Goal: Task Accomplishment & Management: Manage account settings

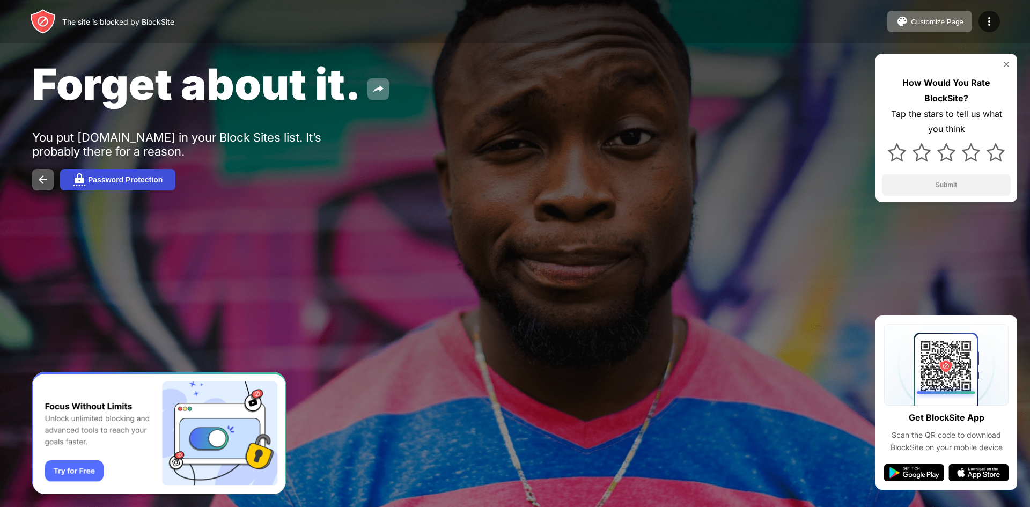
click at [121, 174] on button "Password Protection" at bounding box center [117, 179] width 115 height 21
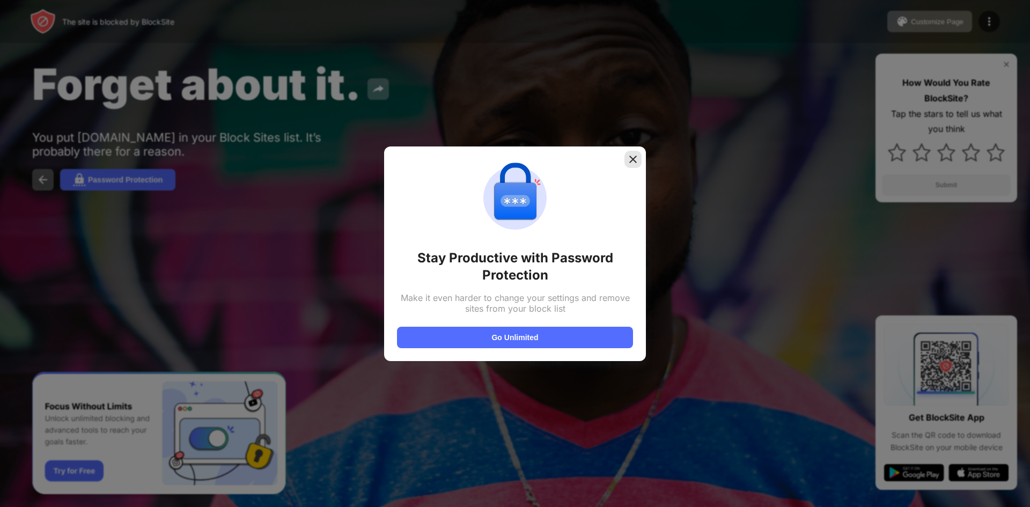
click at [635, 162] on img at bounding box center [633, 159] width 11 height 11
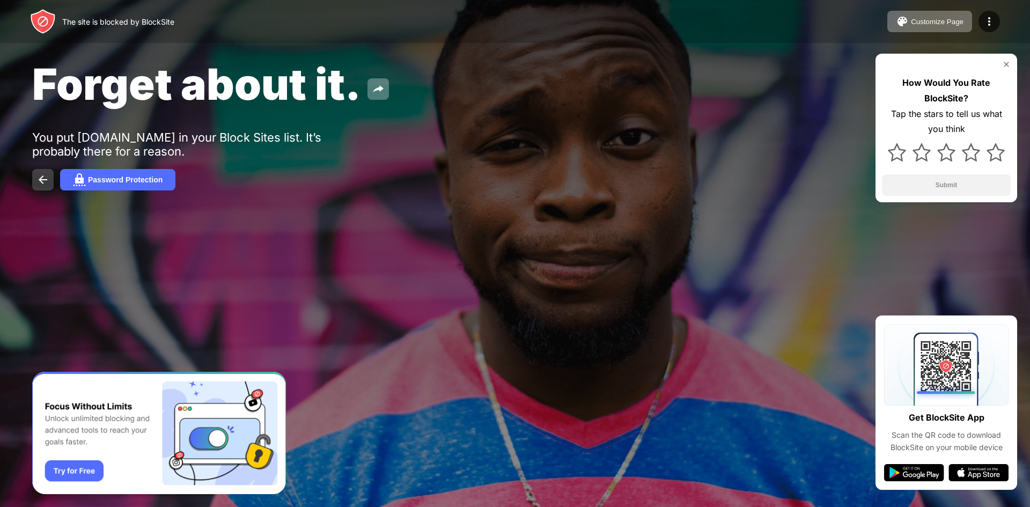
click at [42, 181] on img at bounding box center [42, 179] width 13 height 13
click at [49, 181] on img at bounding box center [42, 179] width 13 height 13
click at [126, 185] on button "Password Protection" at bounding box center [117, 179] width 115 height 21
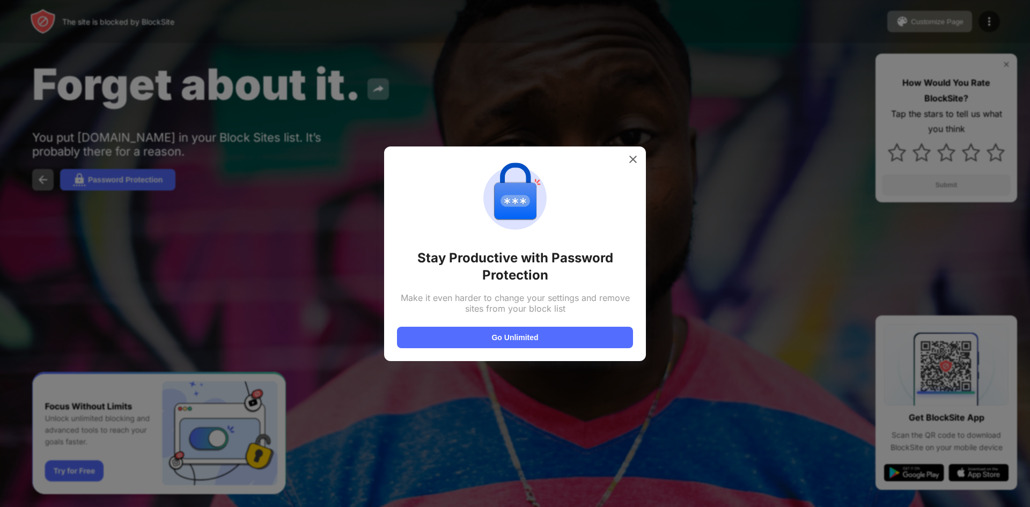
click at [621, 146] on div "Stay Productive with Password Protection Make it even harder to change your set…" at bounding box center [515, 253] width 262 height 215
click at [663, 181] on div at bounding box center [515, 253] width 1030 height 507
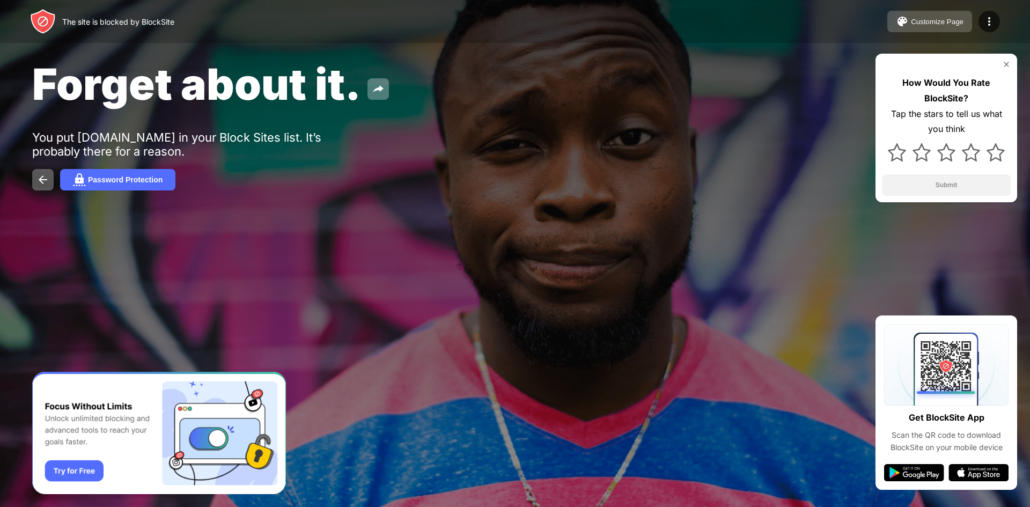
click at [953, 16] on button "Customize Page" at bounding box center [929, 21] width 85 height 21
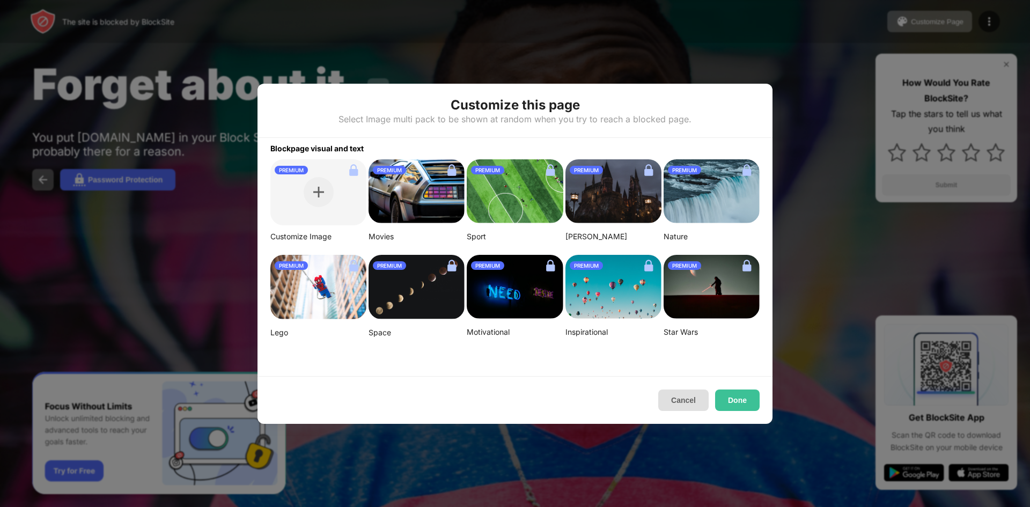
click at [700, 406] on button "Cancel" at bounding box center [683, 399] width 50 height 21
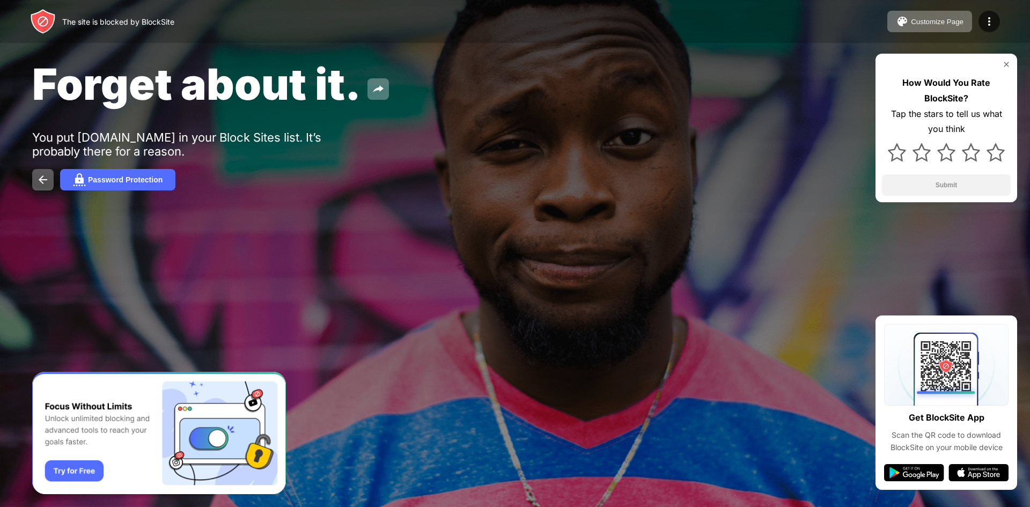
click at [88, 470] on img "Banner Message" at bounding box center [159, 433] width 254 height 123
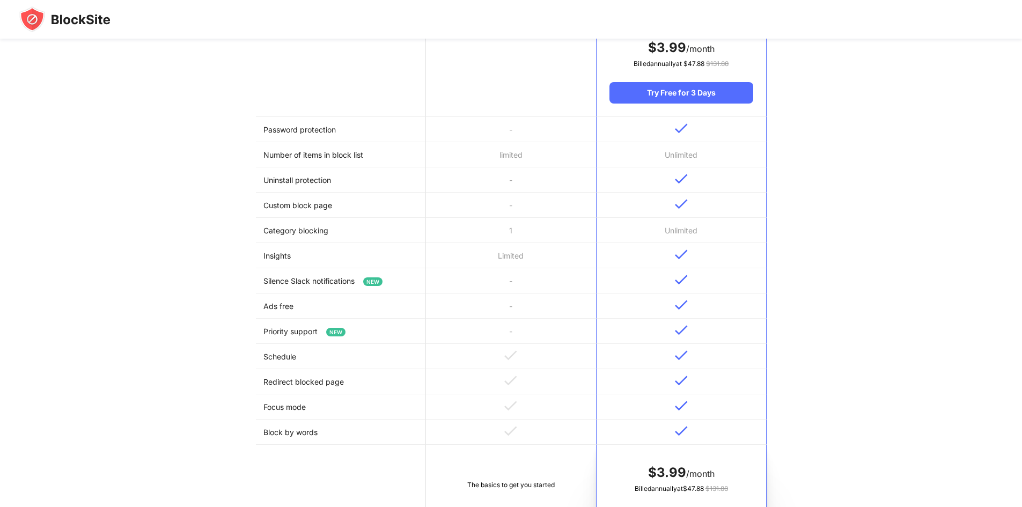
scroll to position [215, 0]
click at [683, 92] on div "Try Free for 3 Days" at bounding box center [680, 93] width 143 height 21
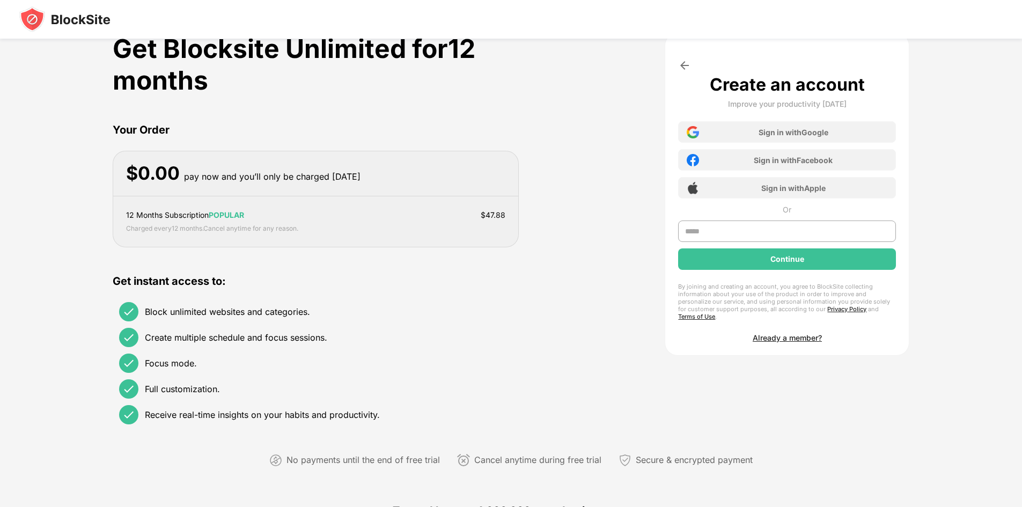
scroll to position [0, 0]
